Goal: Use online tool/utility: Use online tool/utility

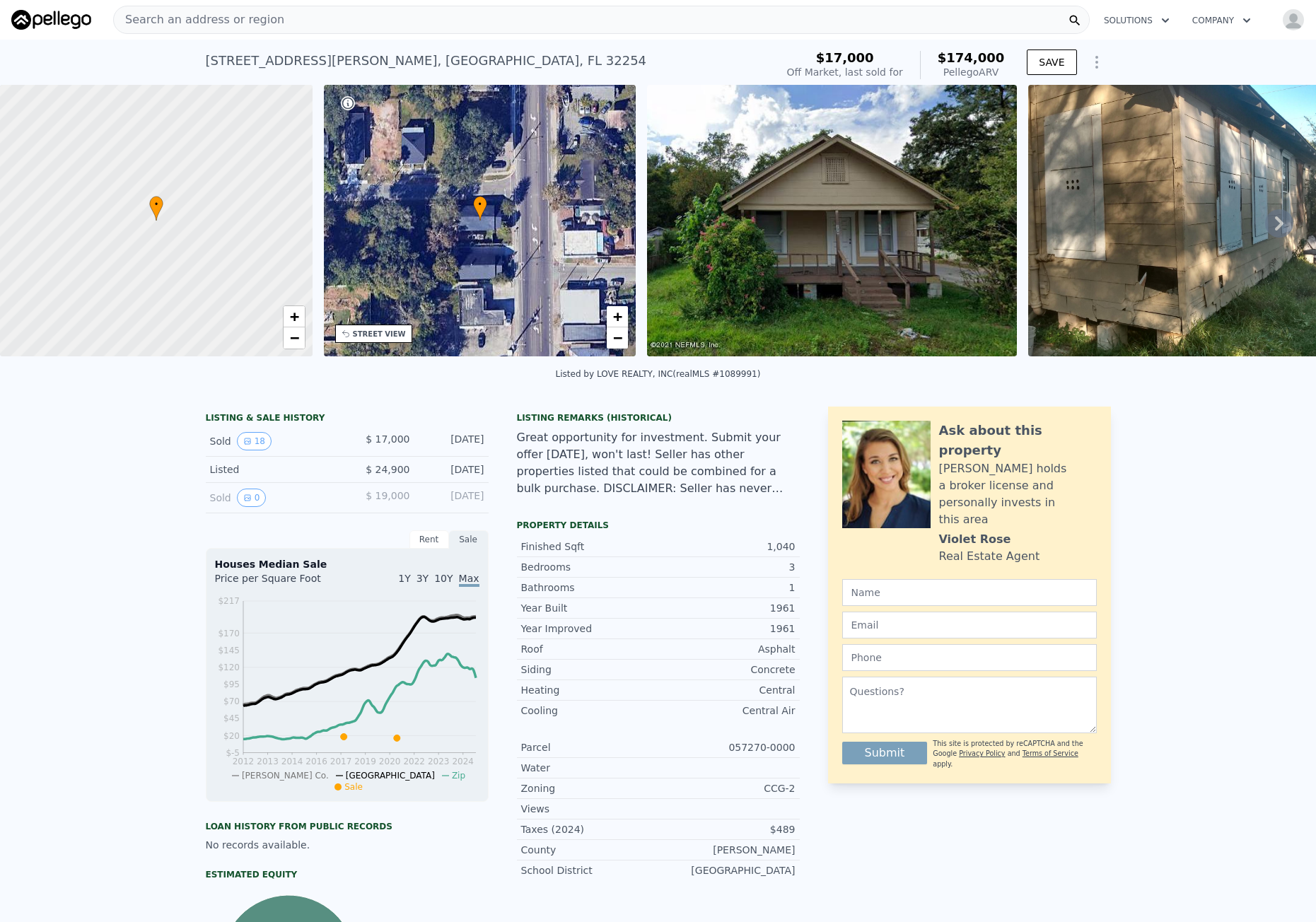
click at [210, 28] on div "Search an address or region" at bounding box center [199, 20] width 170 height 27
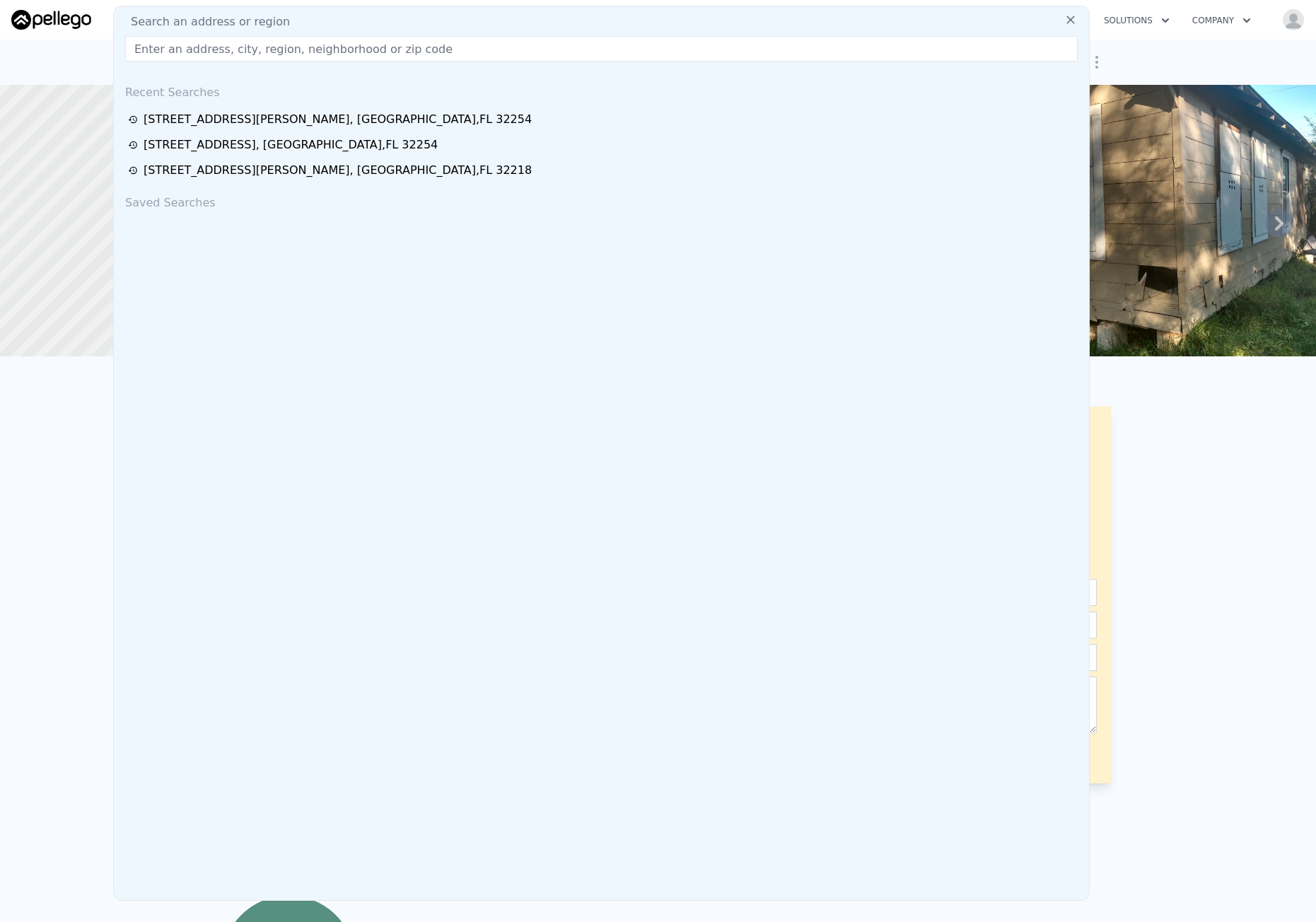
click at [210, 52] on input "text" at bounding box center [601, 49] width 952 height 25
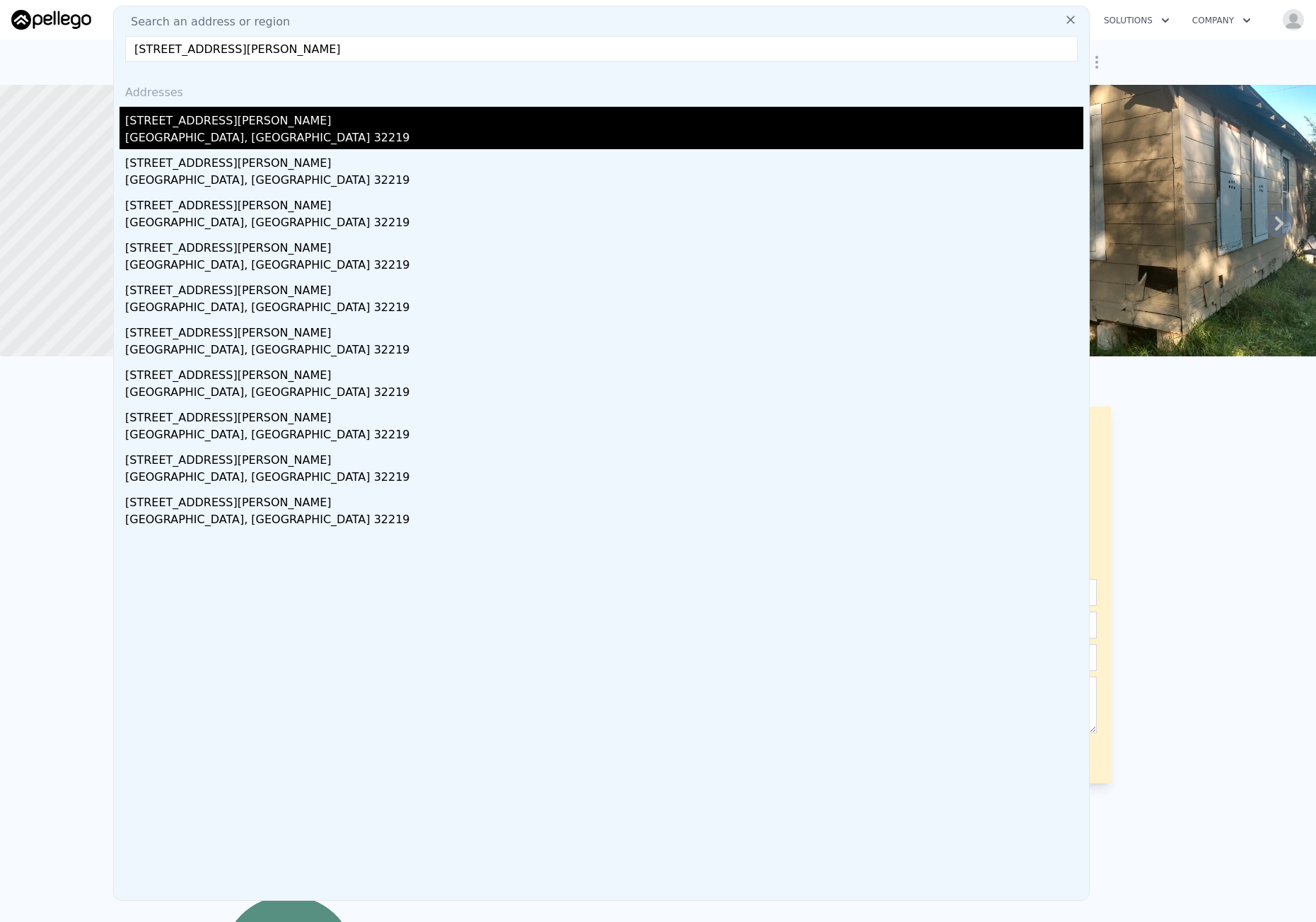
type input "[STREET_ADDRESS][PERSON_NAME]"
click at [316, 123] on div "[STREET_ADDRESS][PERSON_NAME]" at bounding box center [604, 118] width 958 height 22
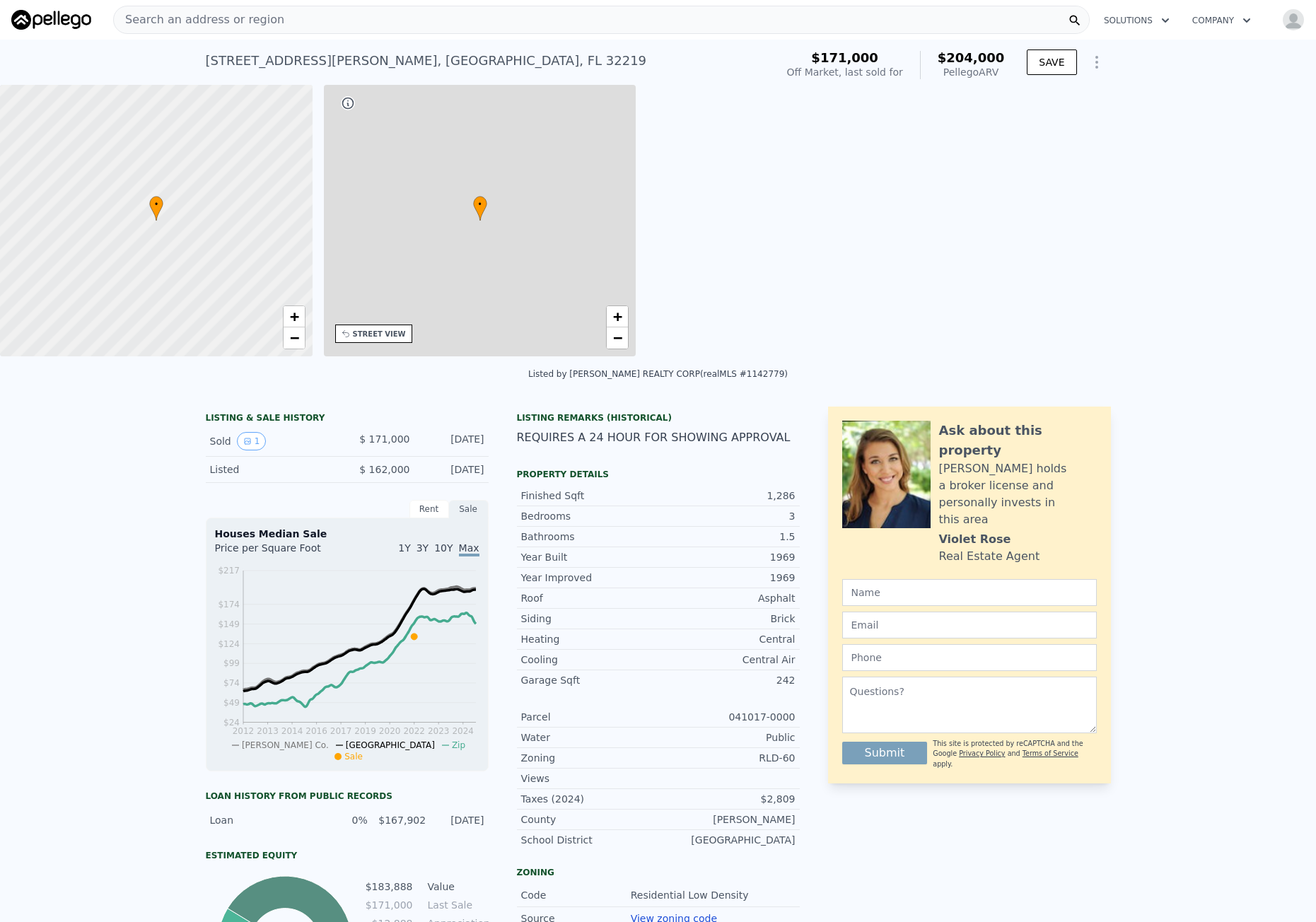
type input "3"
type input "2.5"
type input "936"
type input "1656"
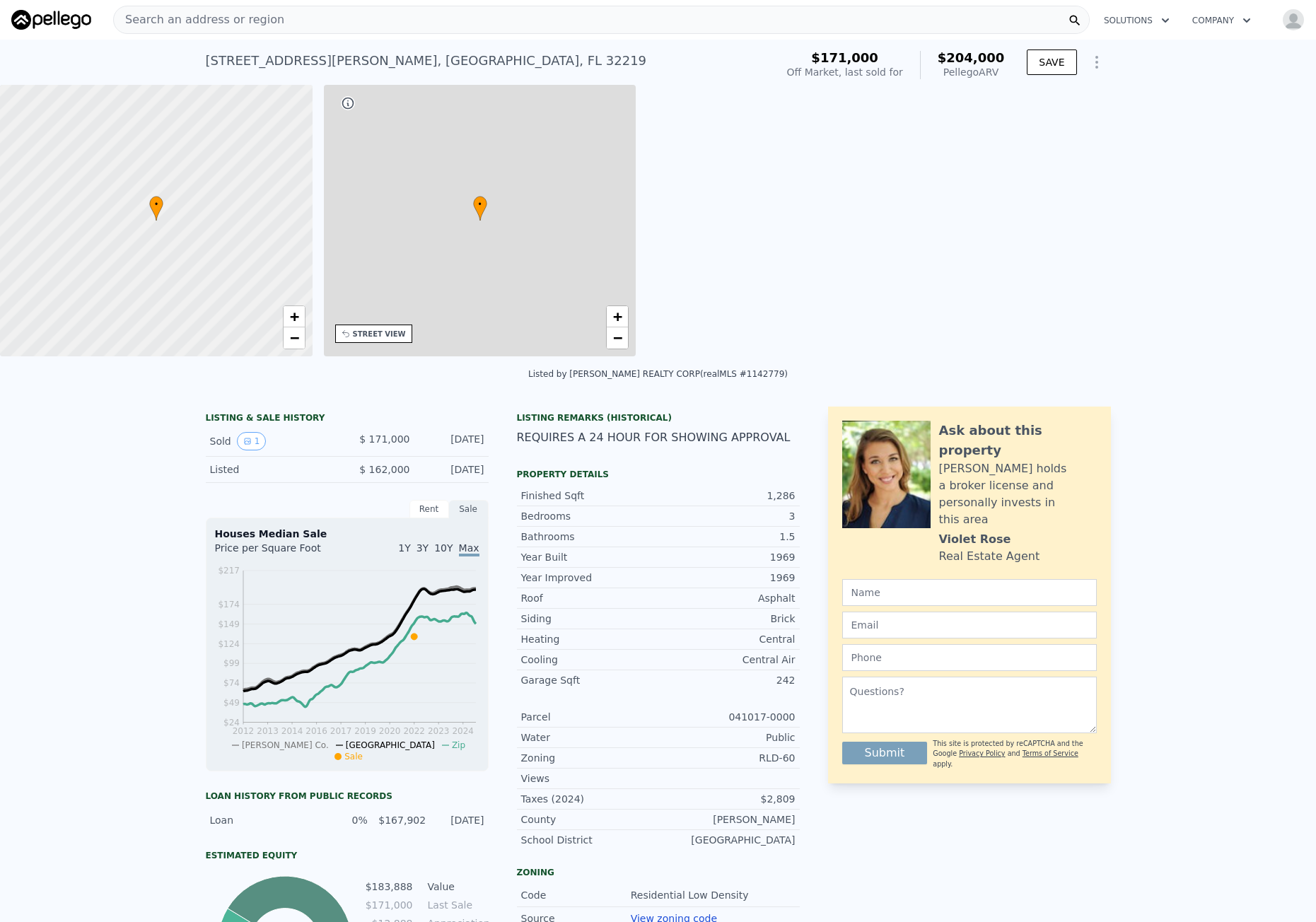
type input "14374.8"
type input "$ 204,000"
type input "$ 9,590"
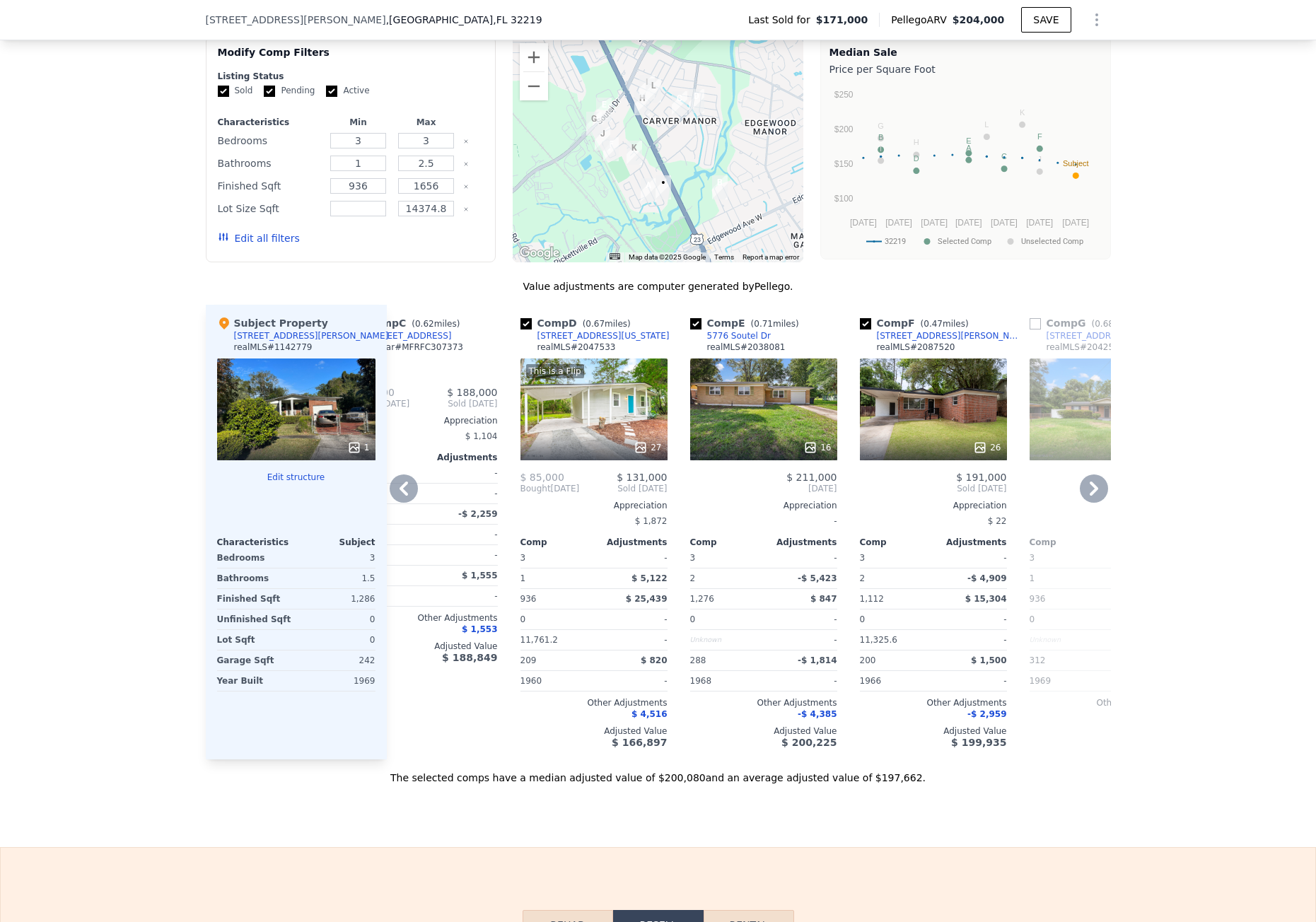
scroll to position [1126, 0]
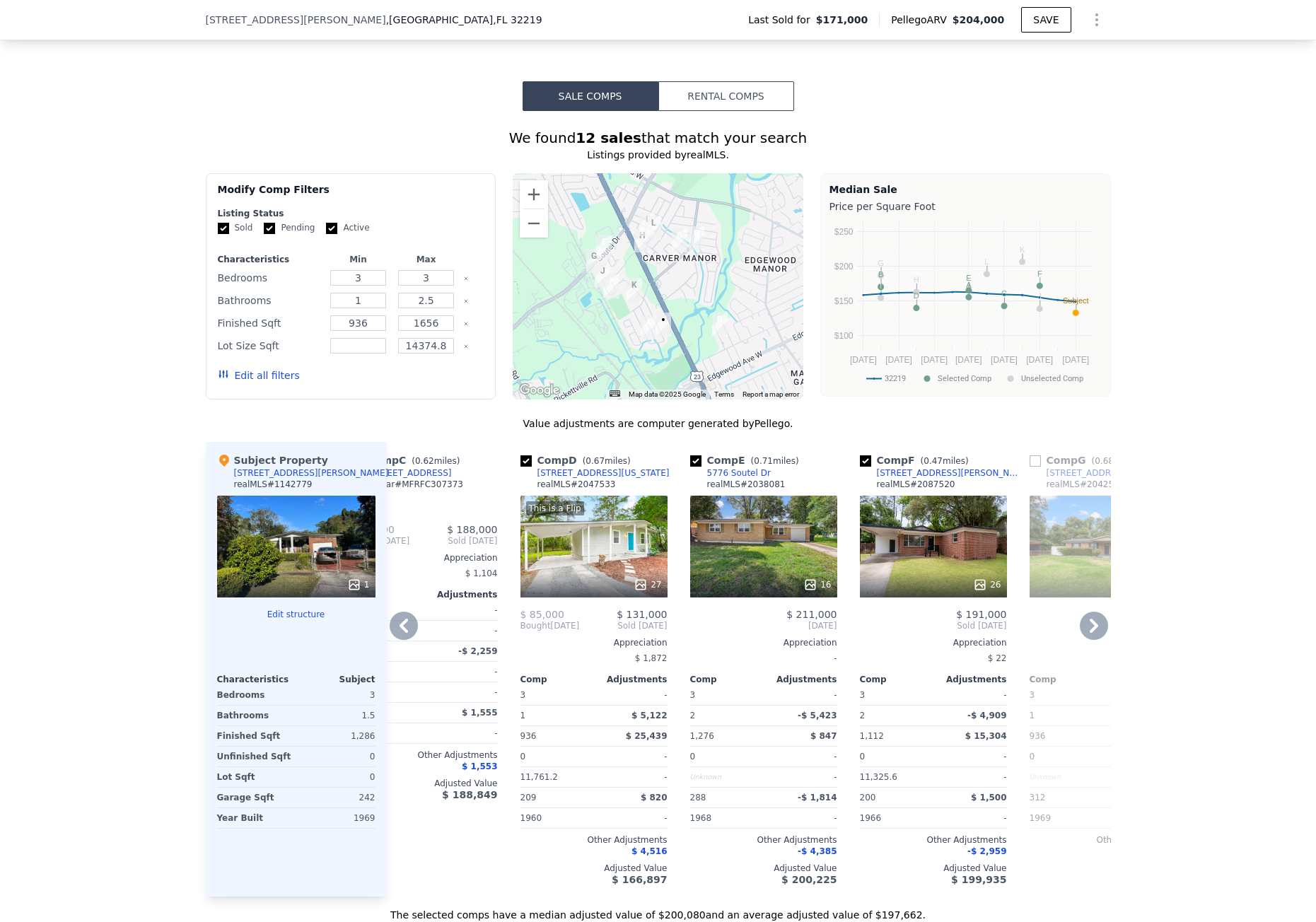
click at [390, 624] on icon at bounding box center [403, 626] width 28 height 28
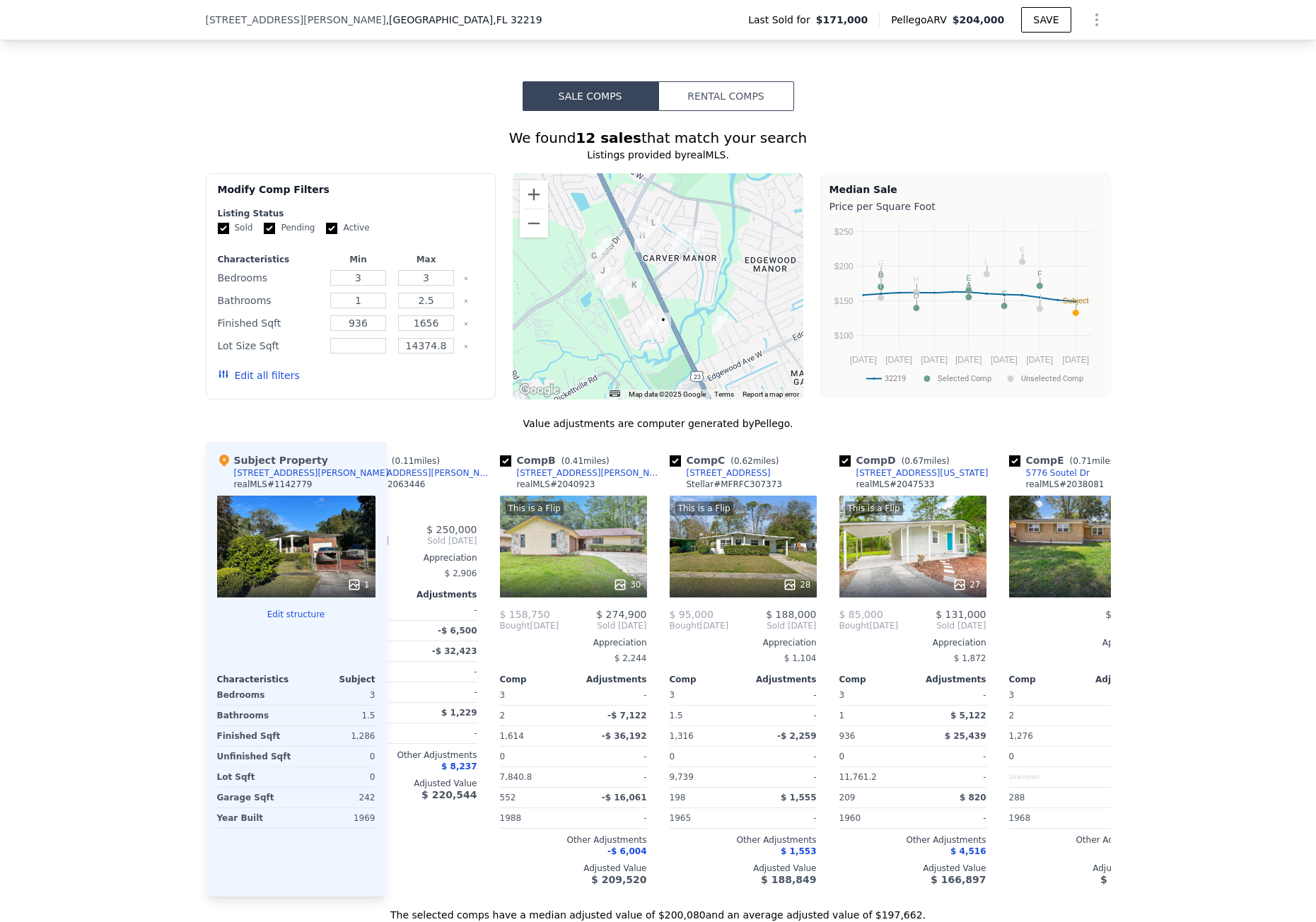
scroll to position [0, 53]
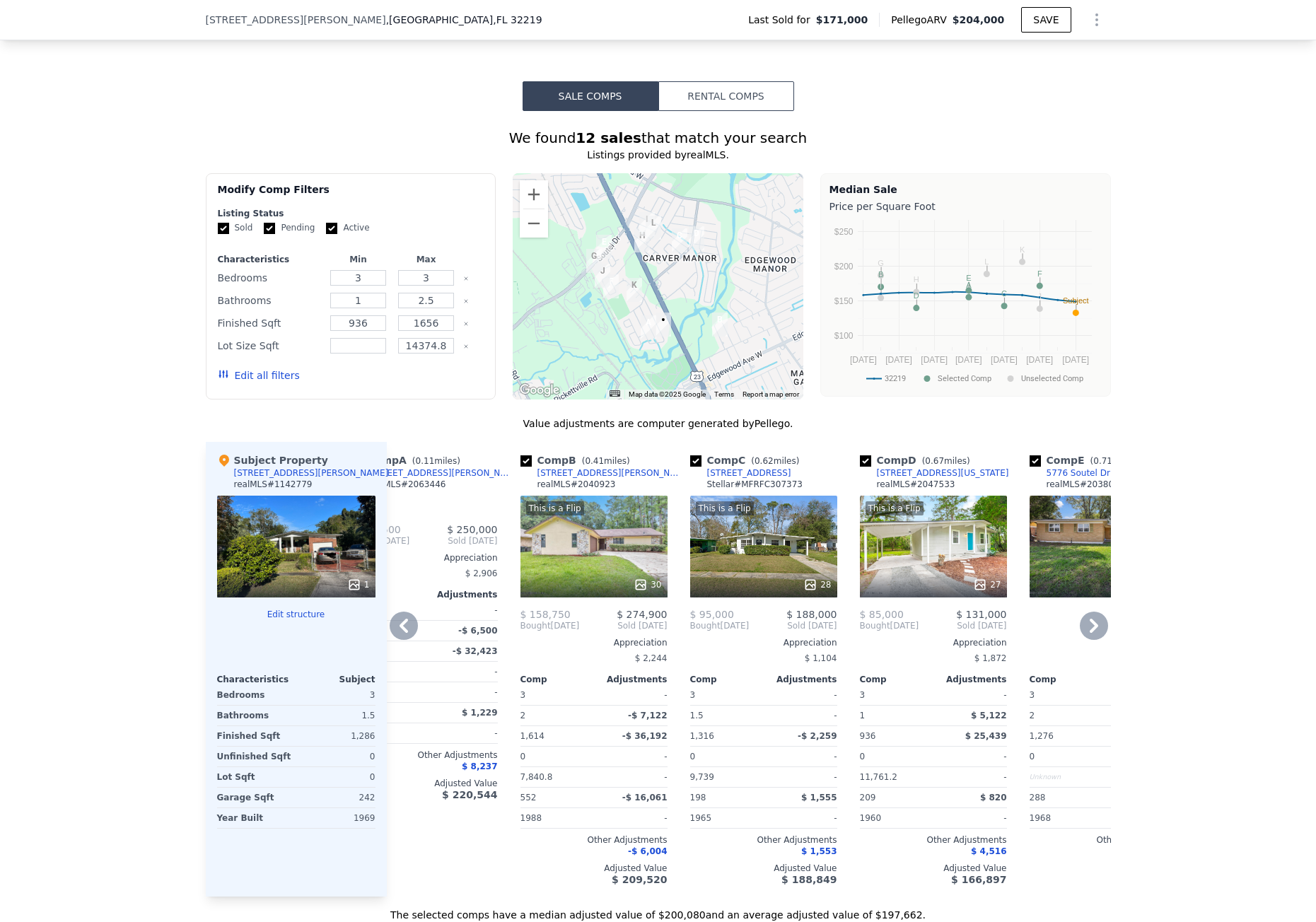
click at [400, 628] on icon at bounding box center [403, 626] width 28 height 28
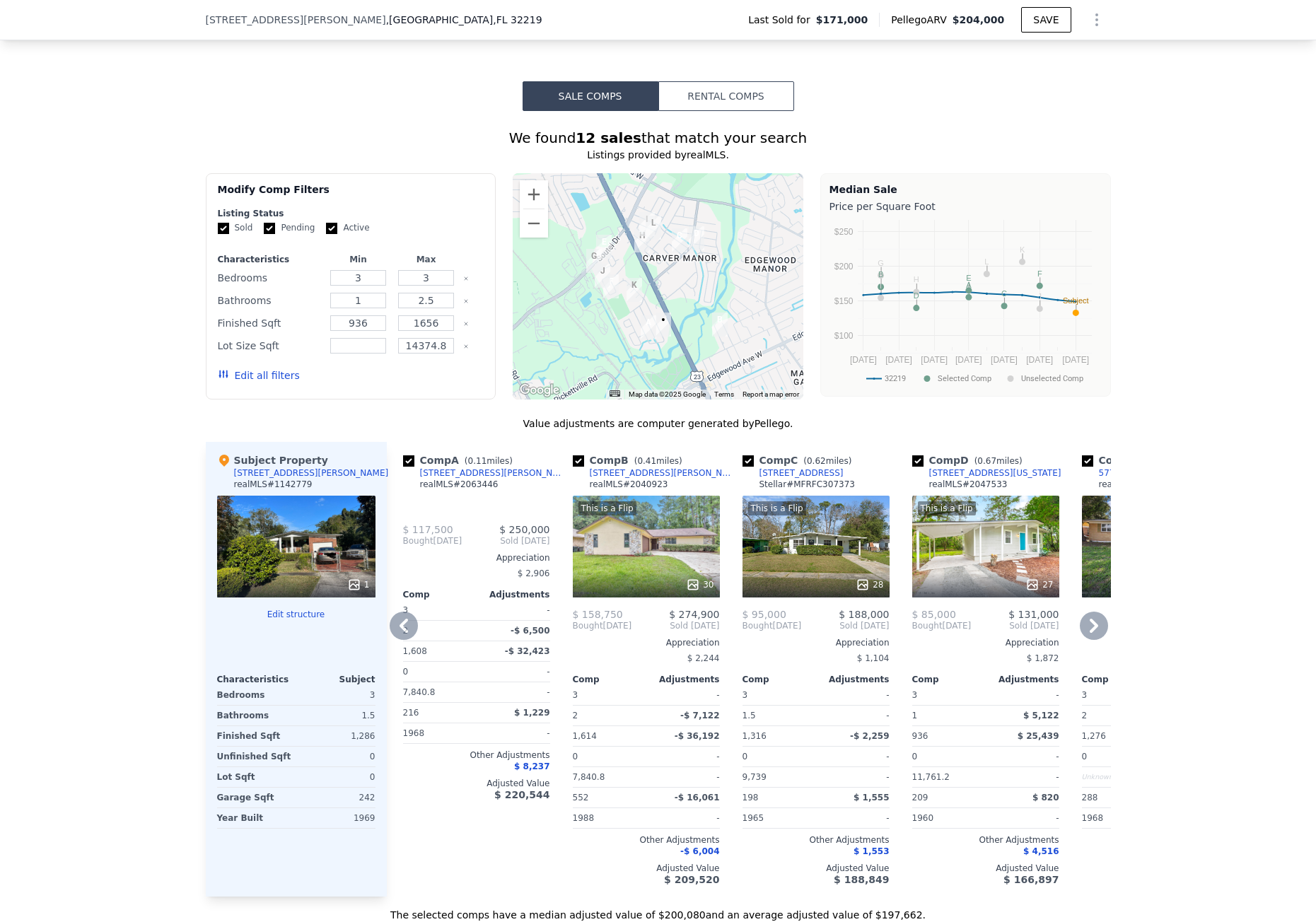
scroll to position [0, 0]
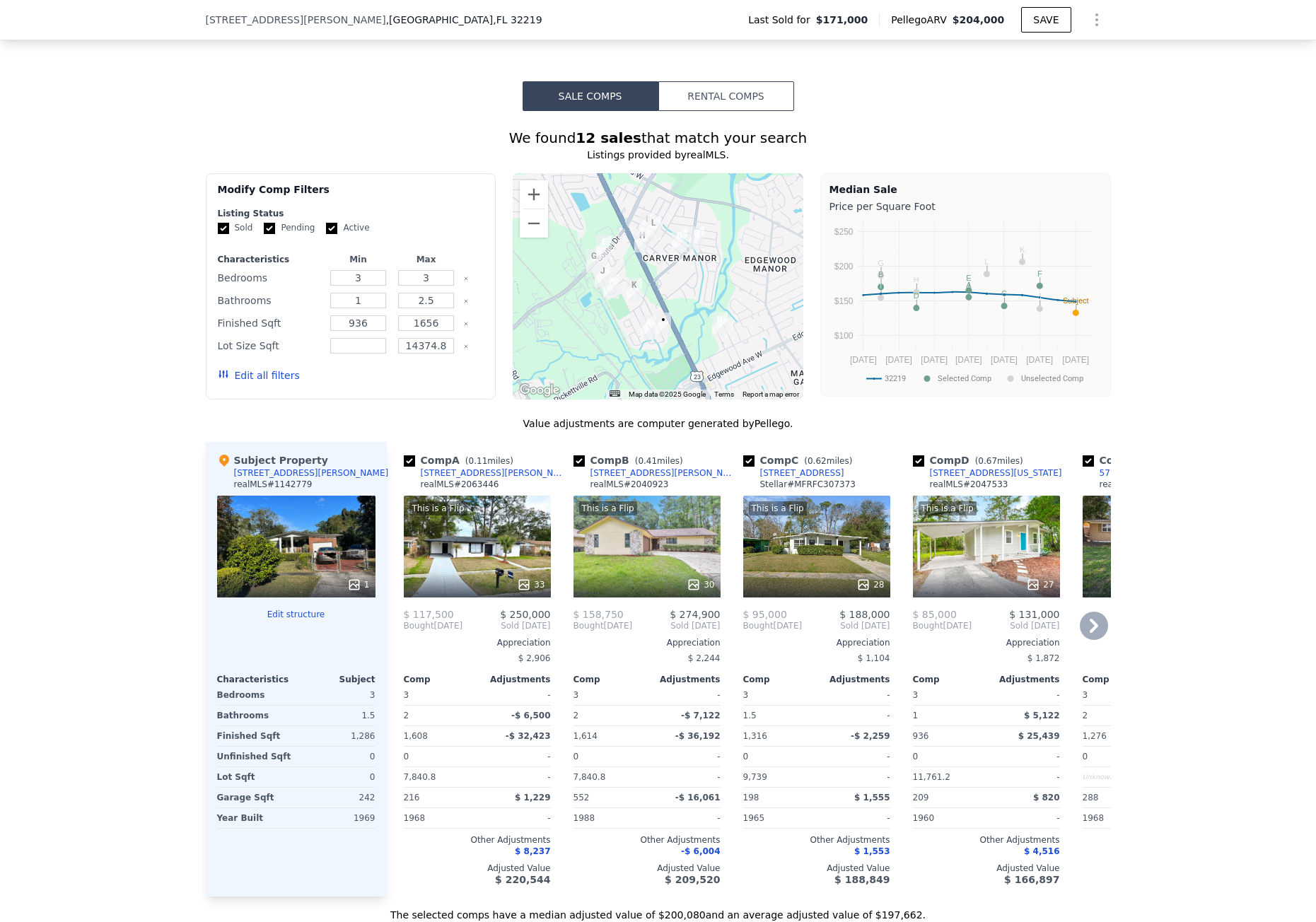
click at [1079, 633] on icon at bounding box center [1093, 626] width 28 height 28
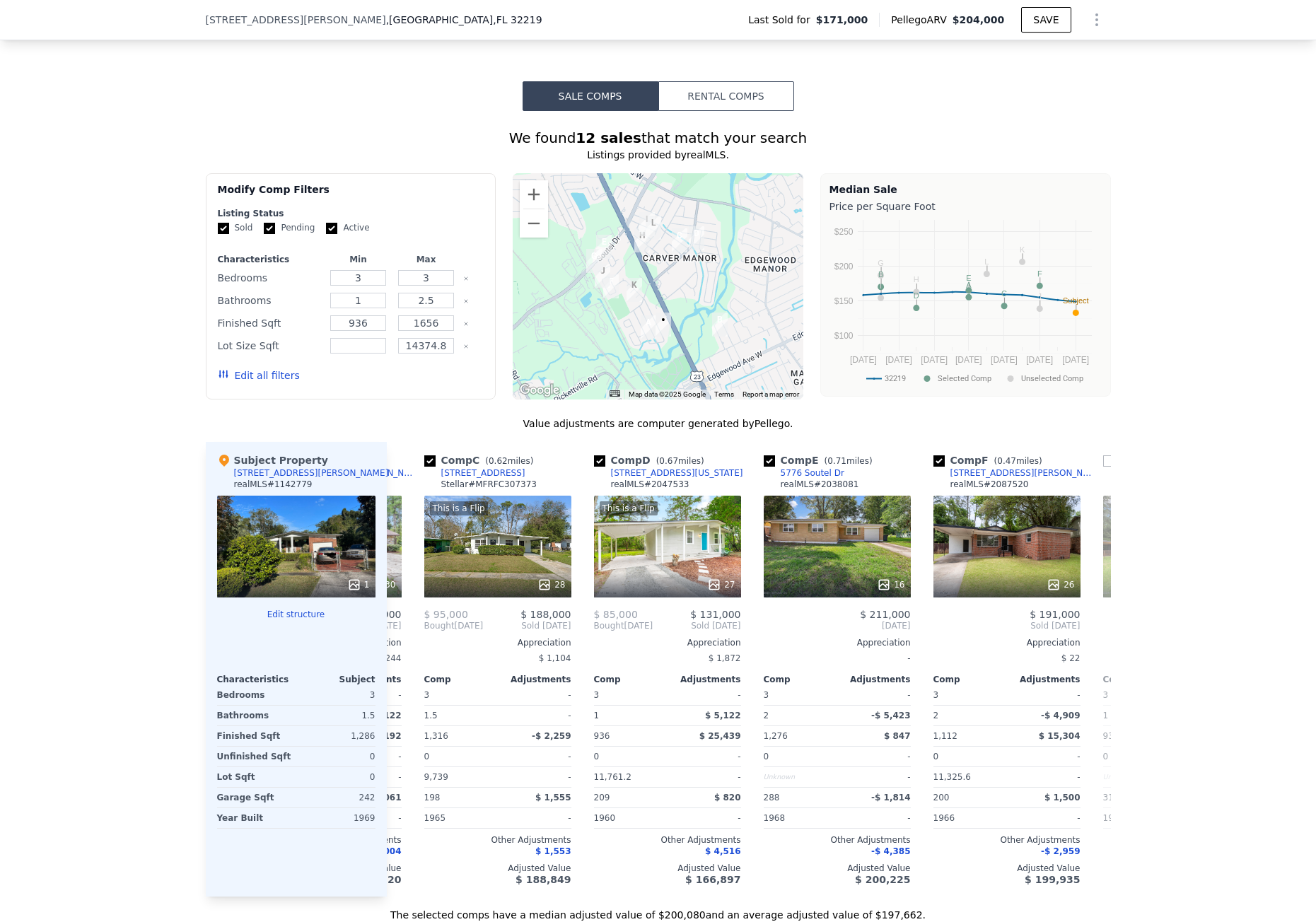
scroll to position [0, 340]
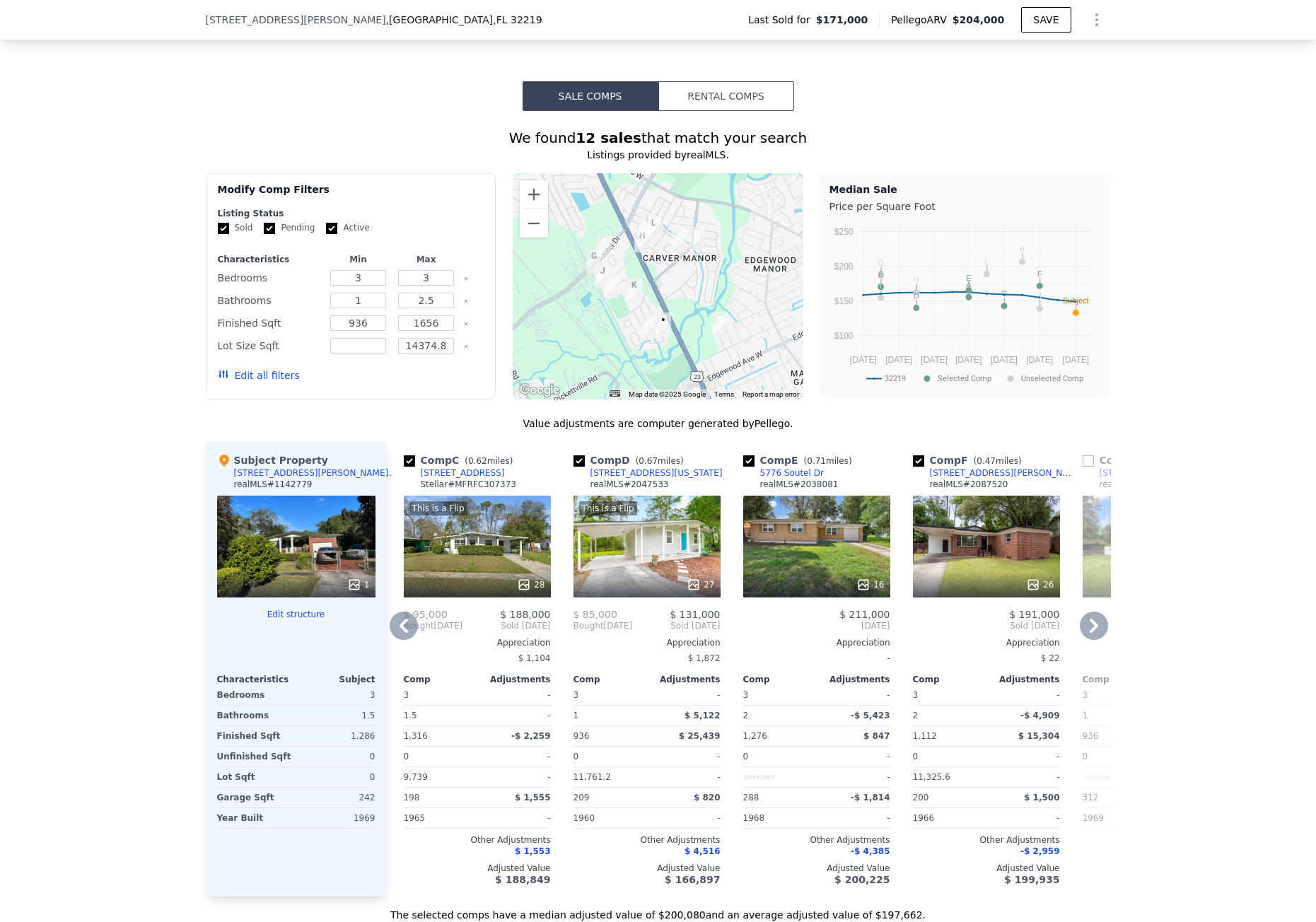
click at [402, 633] on icon at bounding box center [403, 626] width 28 height 28
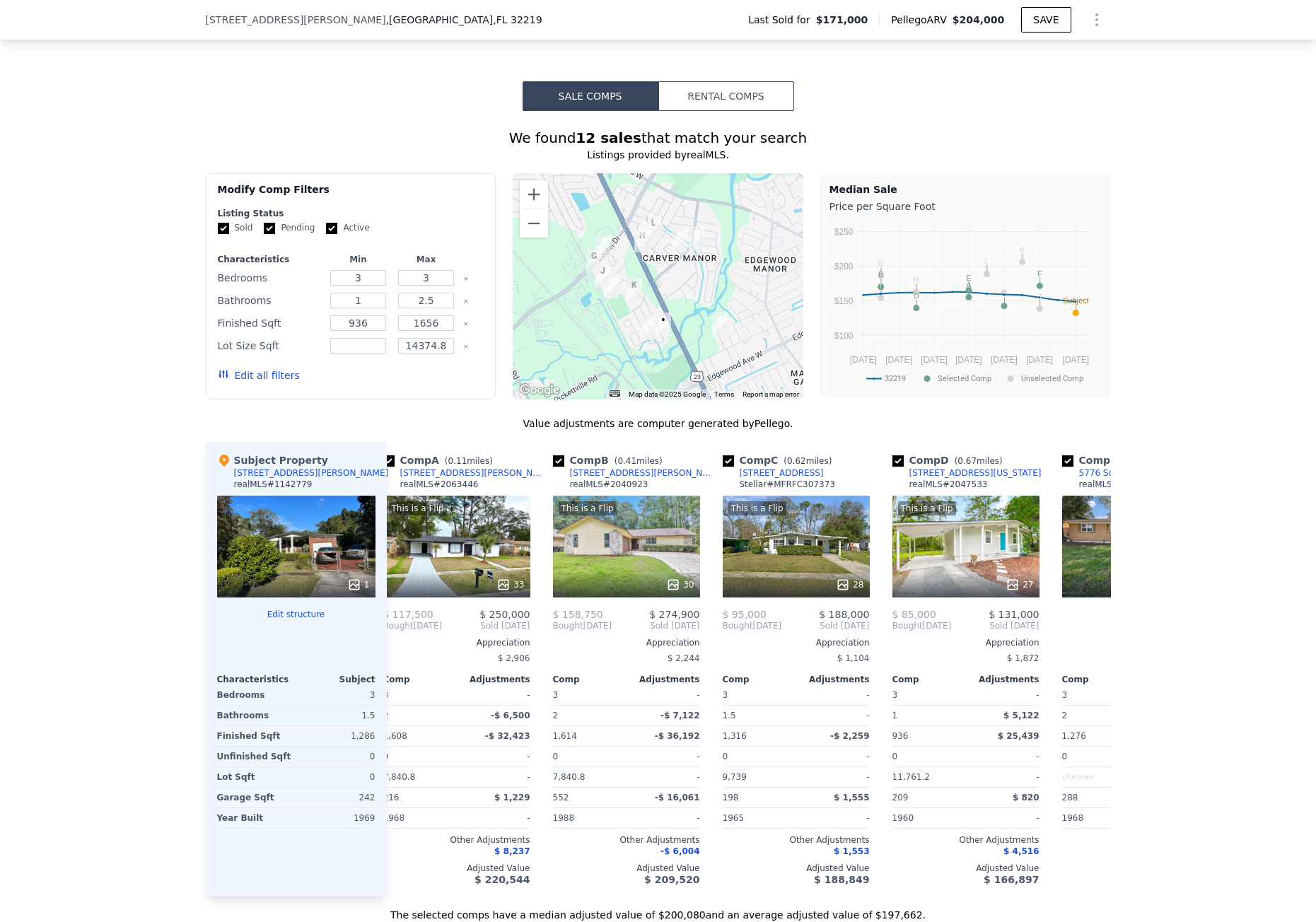
scroll to position [0, 0]
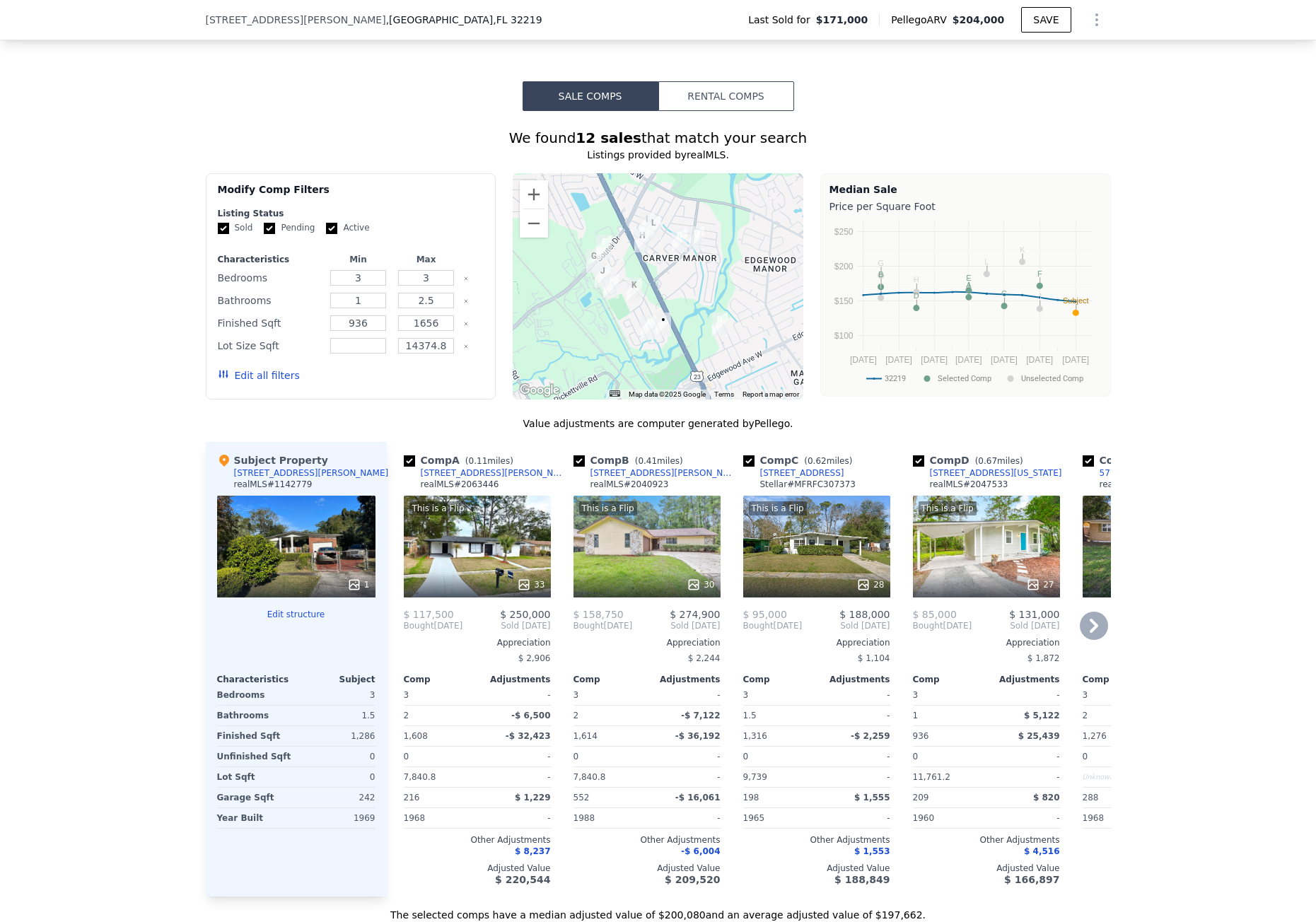
click at [1079, 632] on icon at bounding box center [1093, 626] width 28 height 28
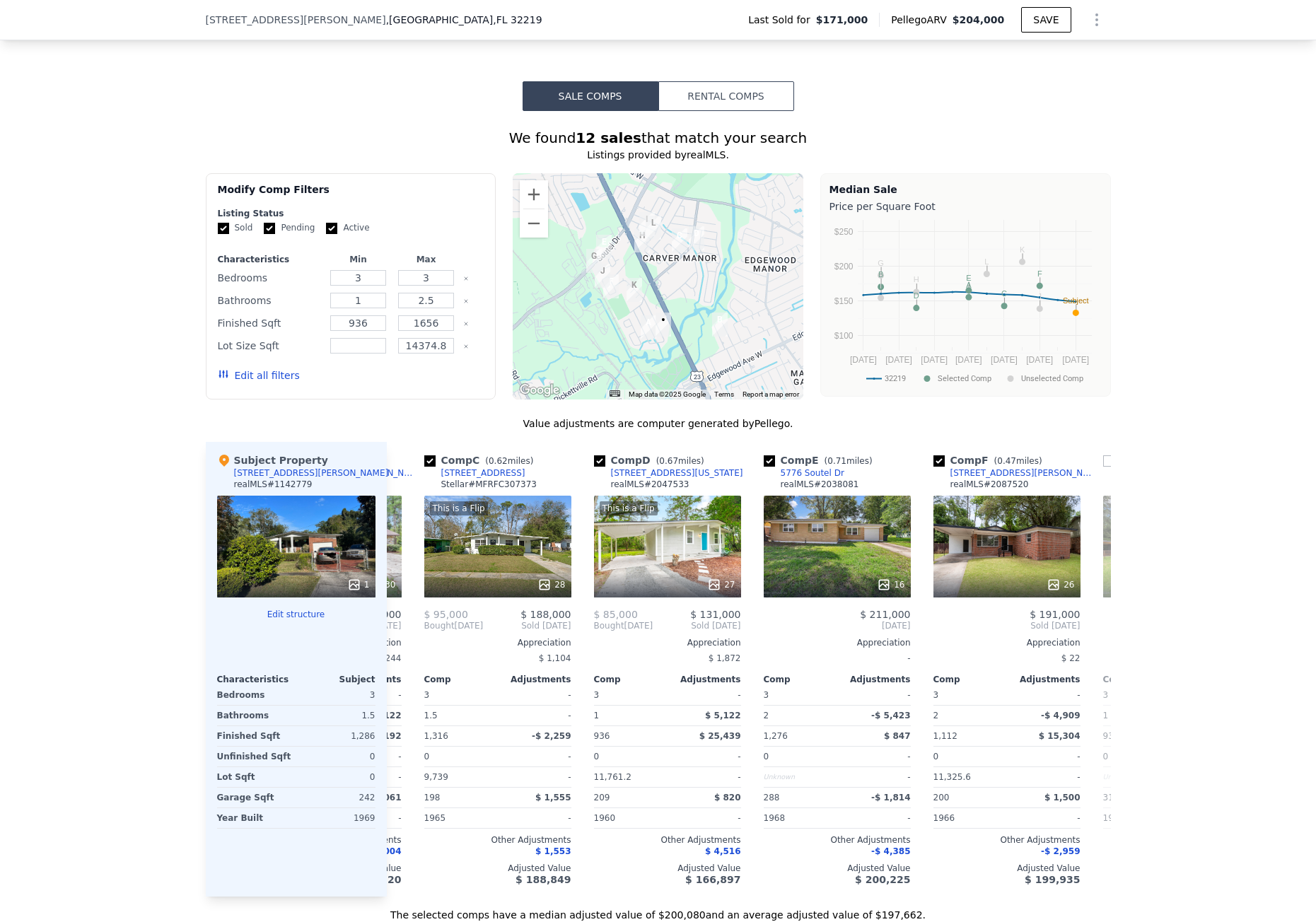
scroll to position [0, 340]
